Goal: Information Seeking & Learning: Find specific fact

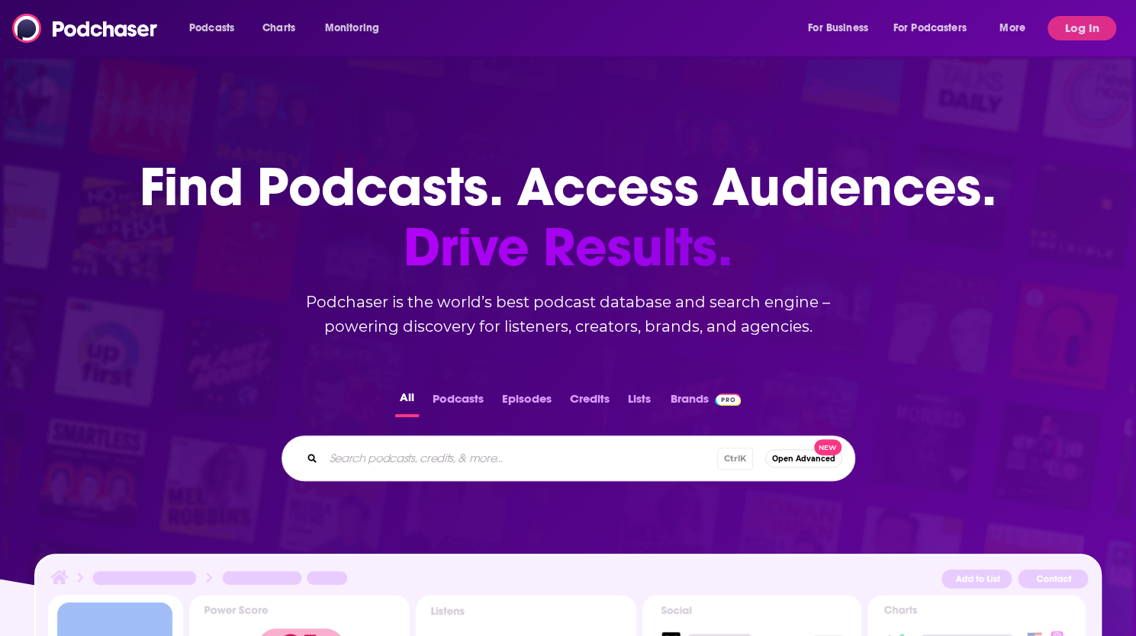
click at [1114, 22] on button "Log In" at bounding box center [1081, 28] width 69 height 24
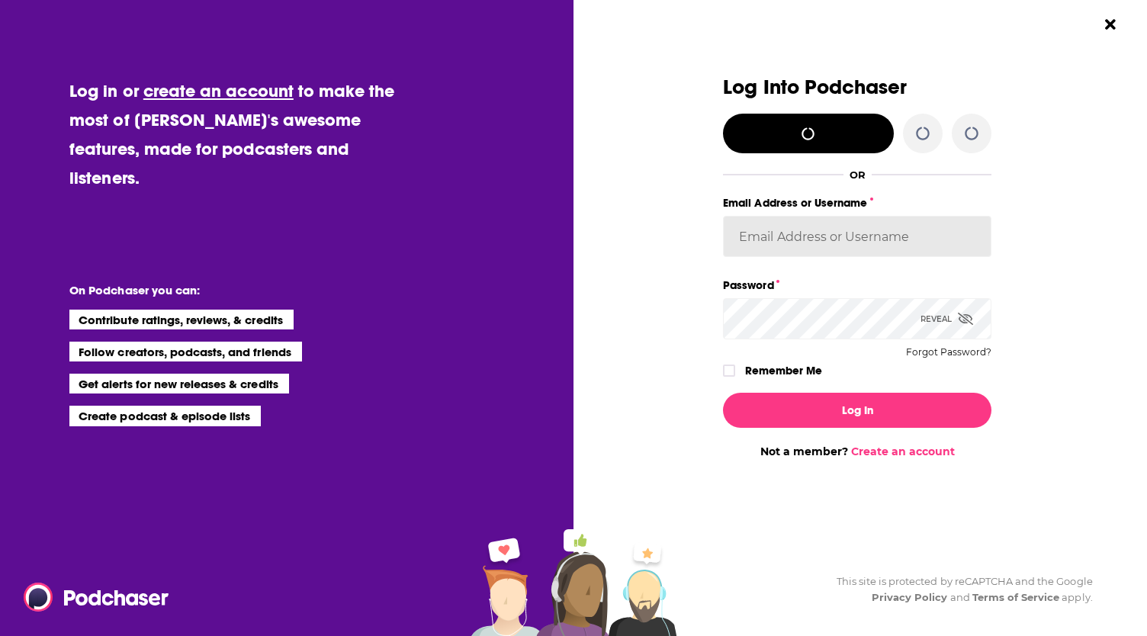
type input "evankrask"
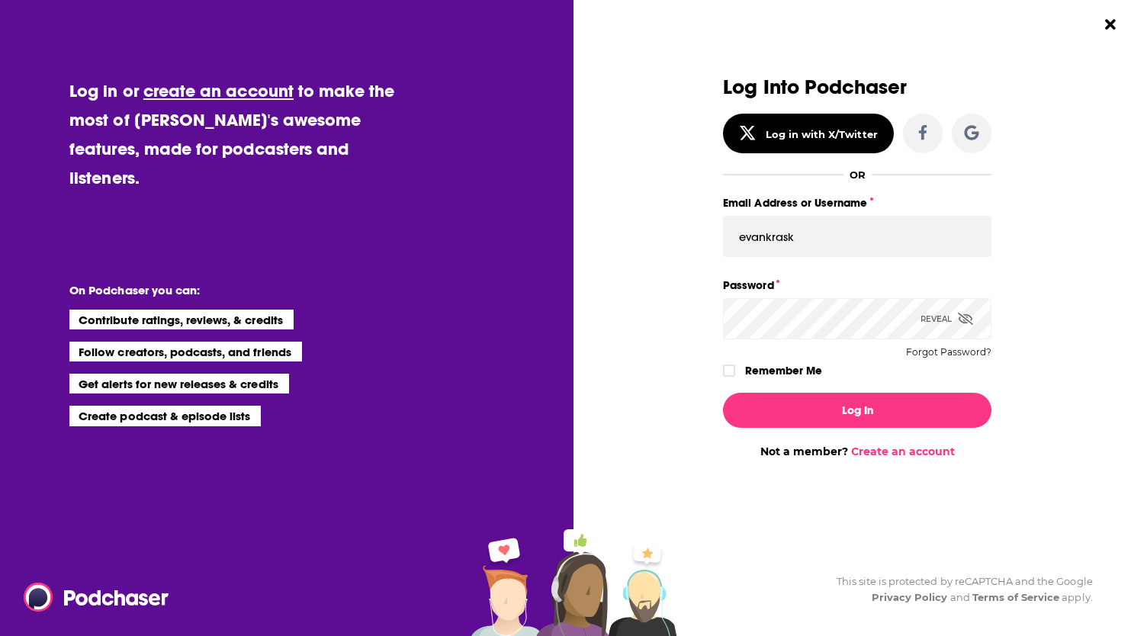
click at [760, 368] on label "Remember Me" at bounding box center [783, 371] width 77 height 20
click at [734, 378] on input "rememberMe" at bounding box center [729, 378] width 9 height 0
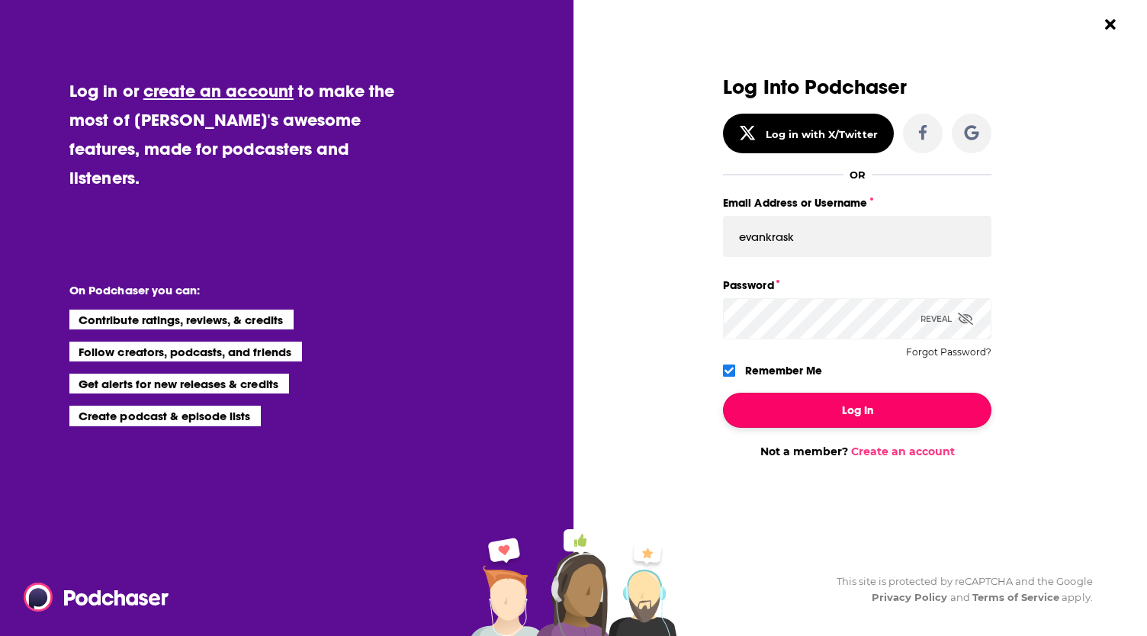
click at [801, 406] on button "Log In" at bounding box center [857, 410] width 269 height 35
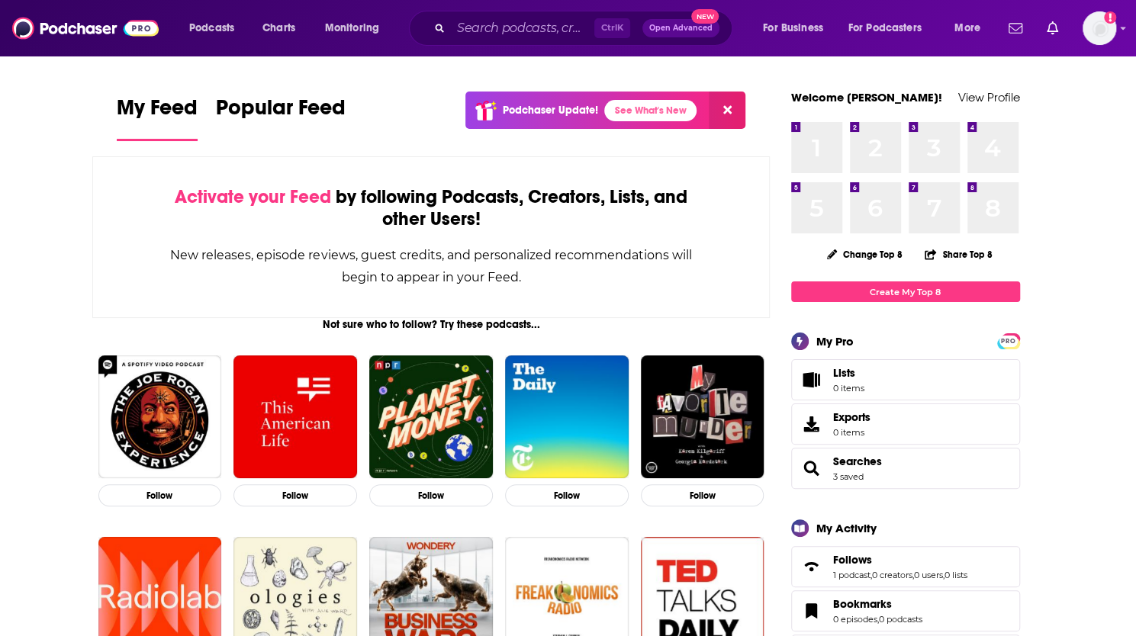
click at [476, 15] on div "Ctrl K Open Advanced New" at bounding box center [570, 28] width 323 height 35
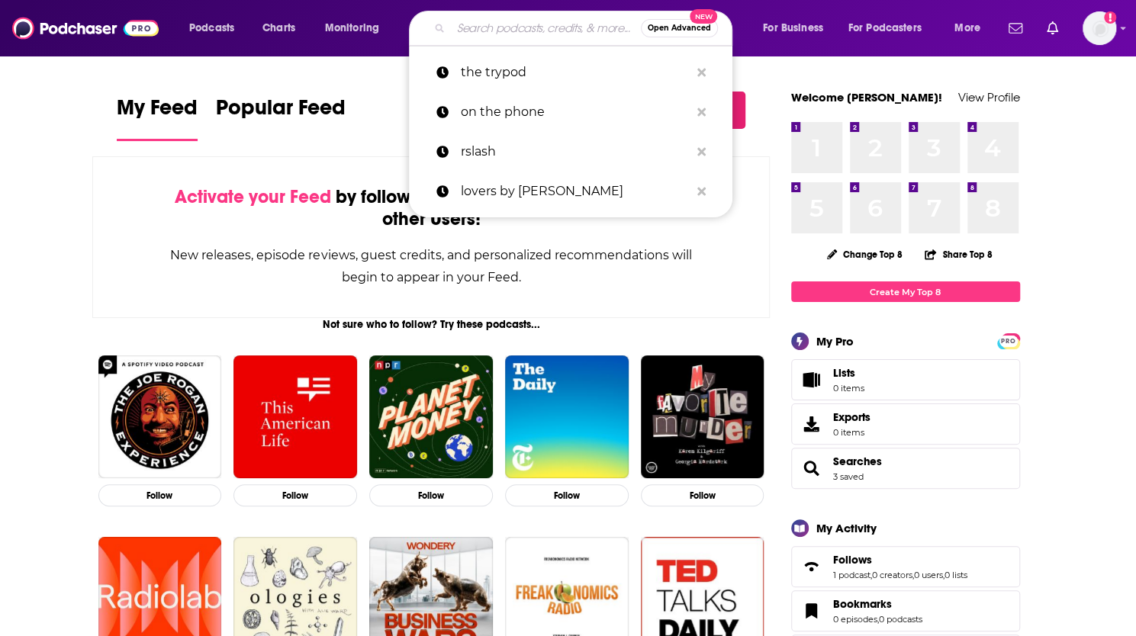
click at [488, 28] on input "Search podcasts, credits, & more..." at bounding box center [546, 28] width 190 height 24
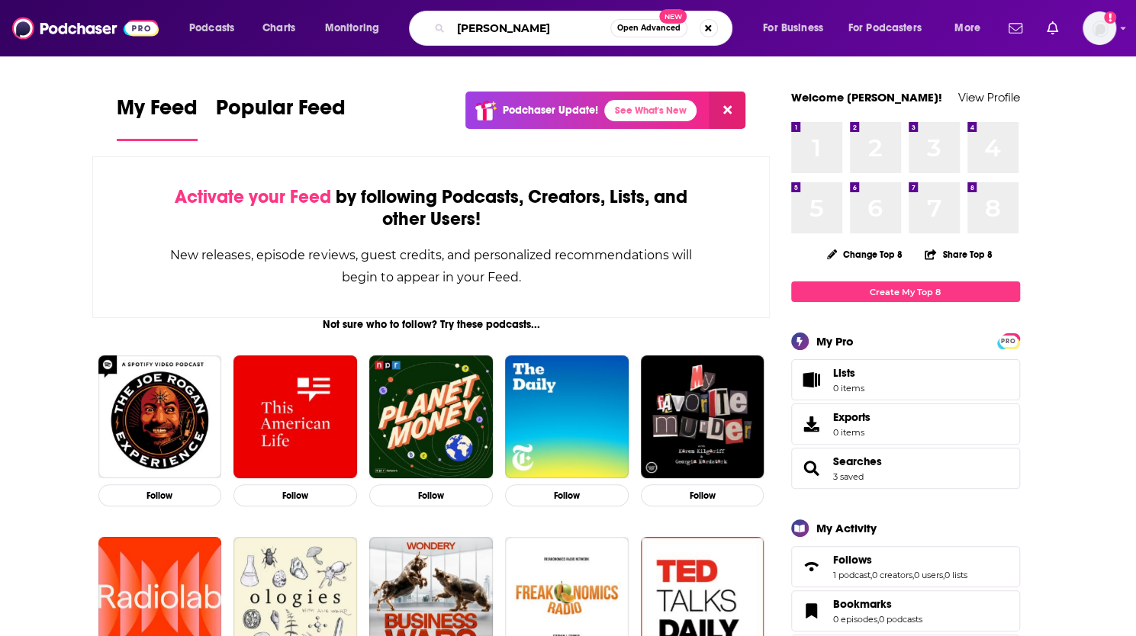
type input "[PERSON_NAME]"
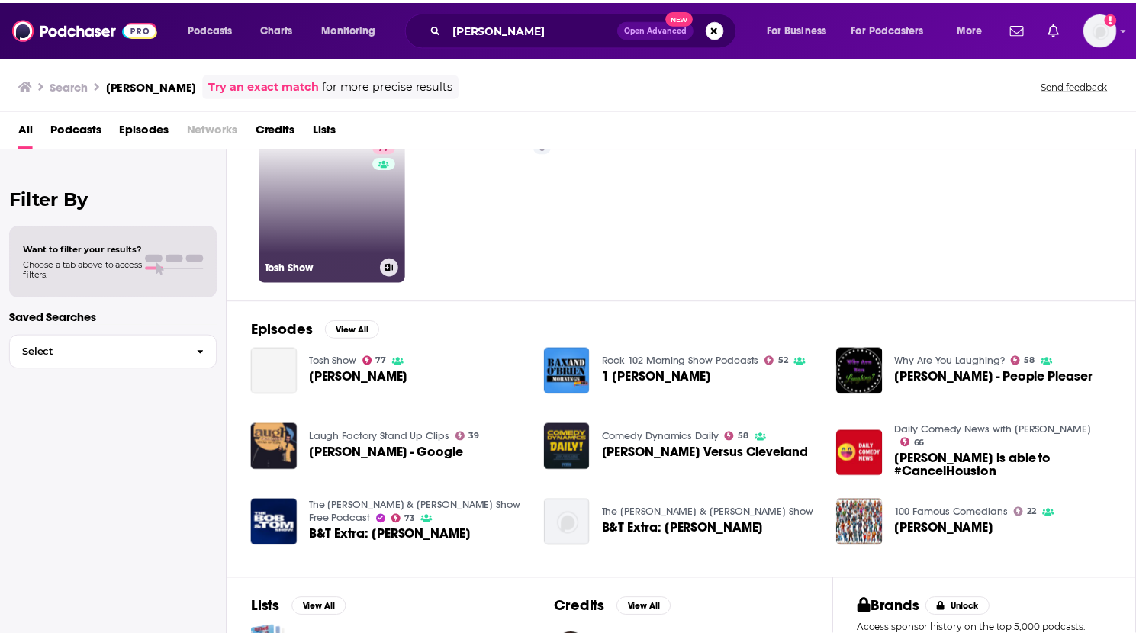
scroll to position [61, 0]
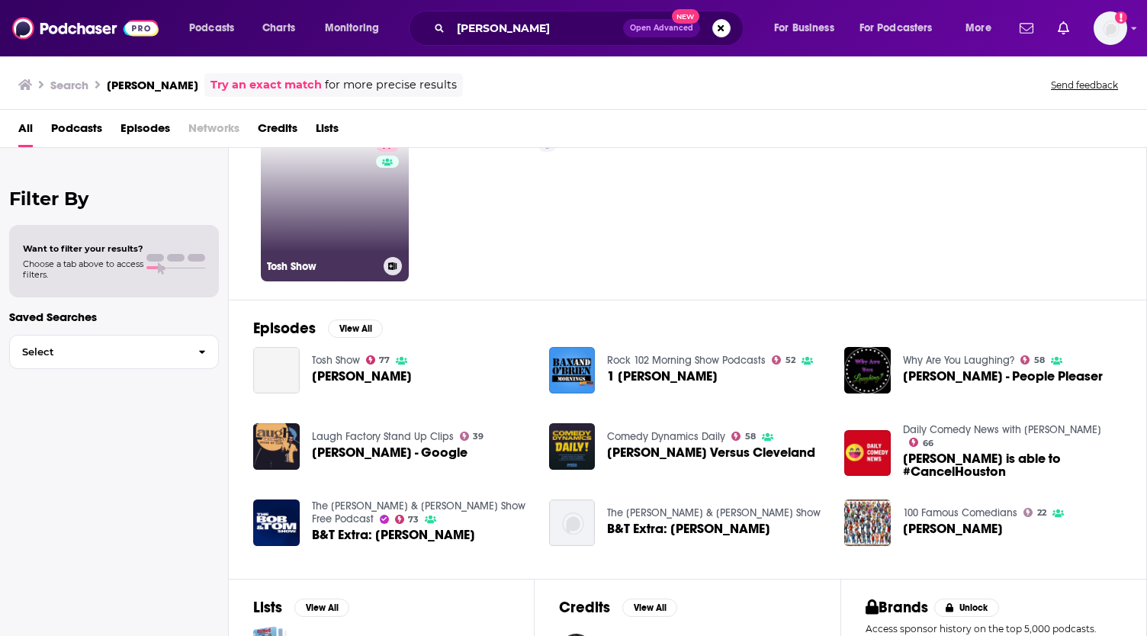
click at [370, 242] on link "77 Tosh Show" at bounding box center [335, 208] width 148 height 148
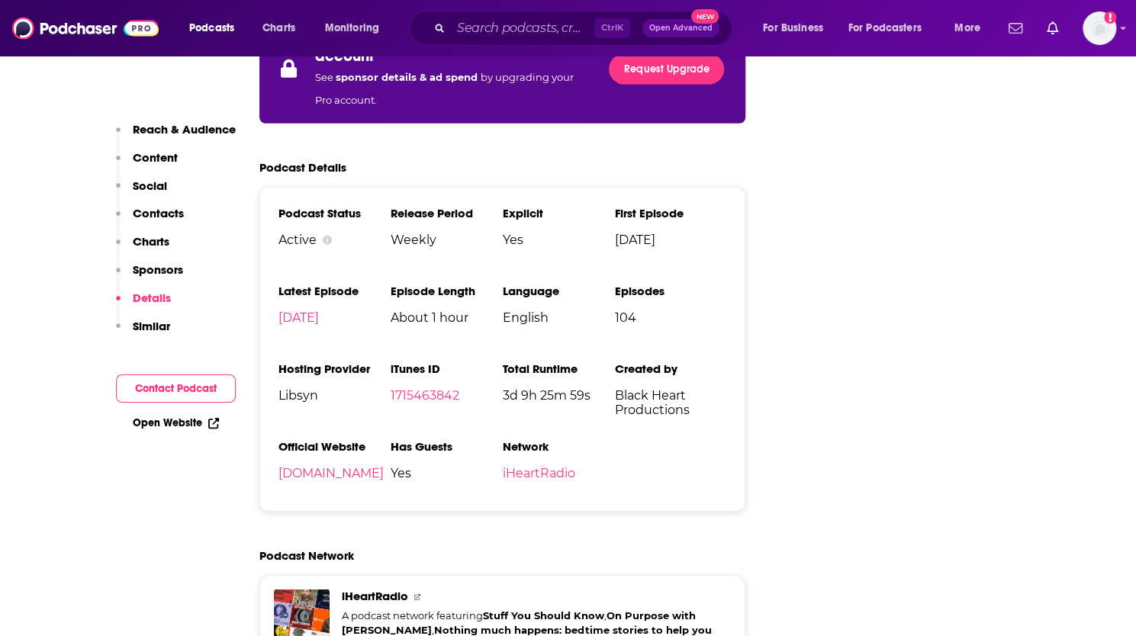
scroll to position [2354, 0]
click at [340, 467] on link "[DOMAIN_NAME]" at bounding box center [330, 474] width 105 height 14
